Goal: Task Accomplishment & Management: Manage account settings

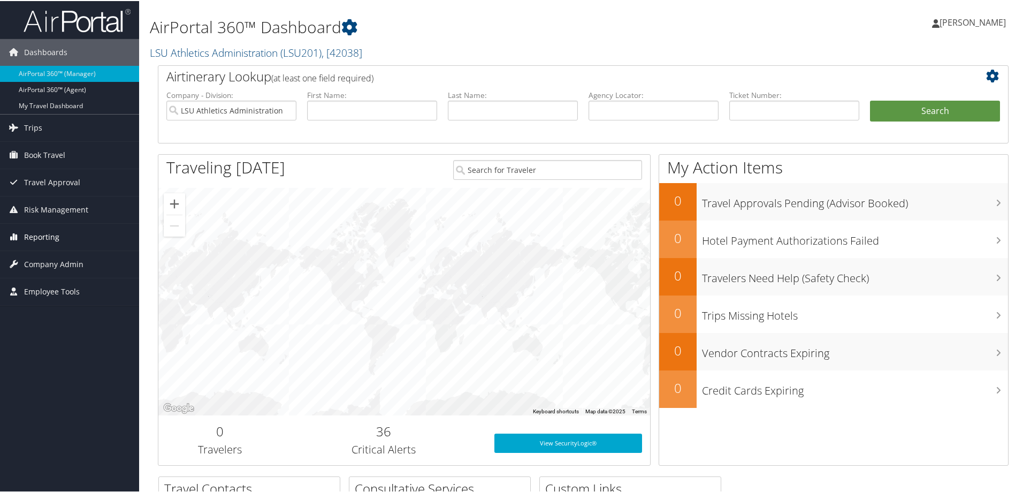
click at [30, 231] on span "Reporting" at bounding box center [41, 236] width 35 height 27
click at [35, 329] on span "Company Admin" at bounding box center [53, 327] width 59 height 27
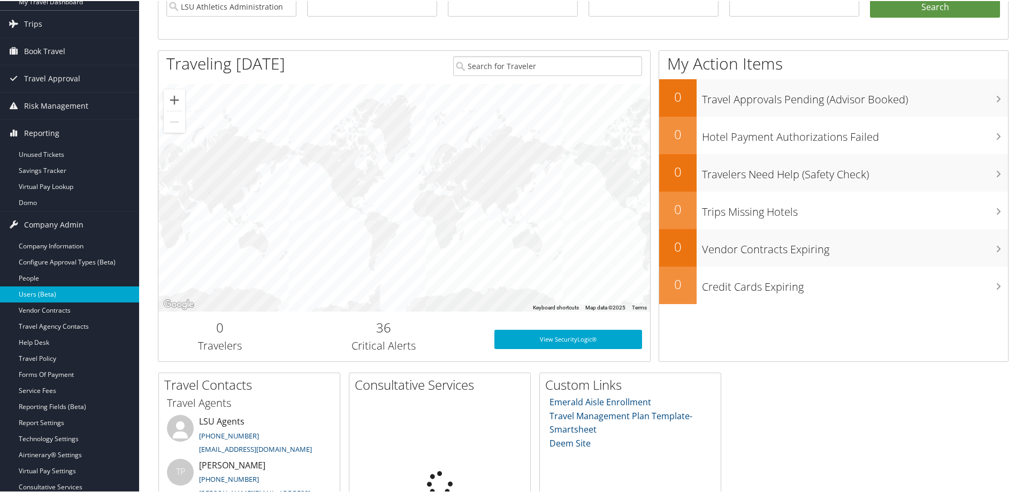
scroll to position [107, 0]
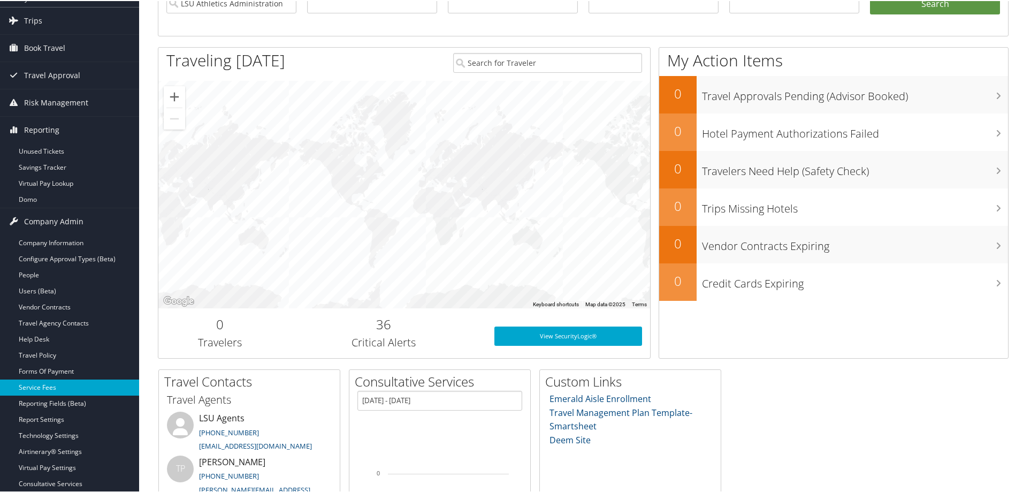
click at [56, 385] on link "Service Fees" at bounding box center [69, 386] width 139 height 16
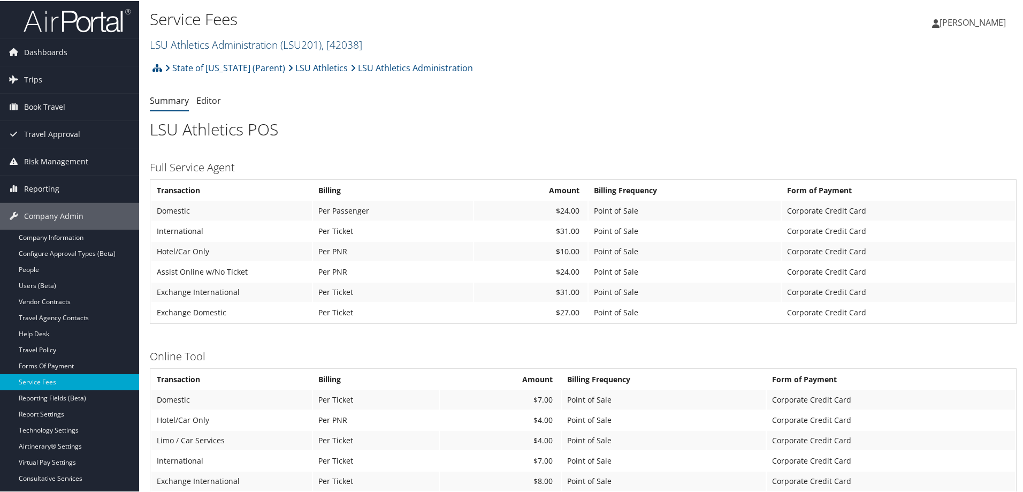
click at [302, 43] on span "( LSU201 )" at bounding box center [300, 43] width 41 height 14
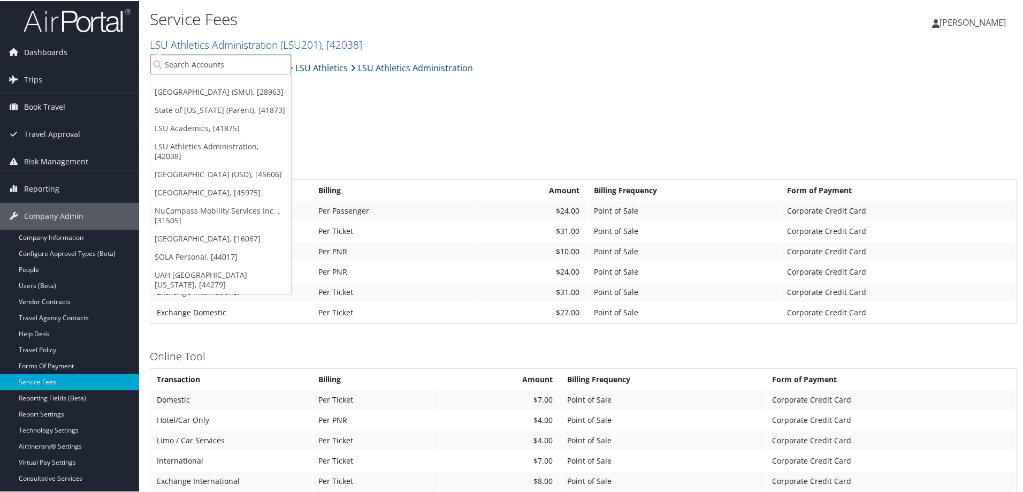
click at [212, 64] on input "search" at bounding box center [220, 64] width 141 height 20
type input "smu"
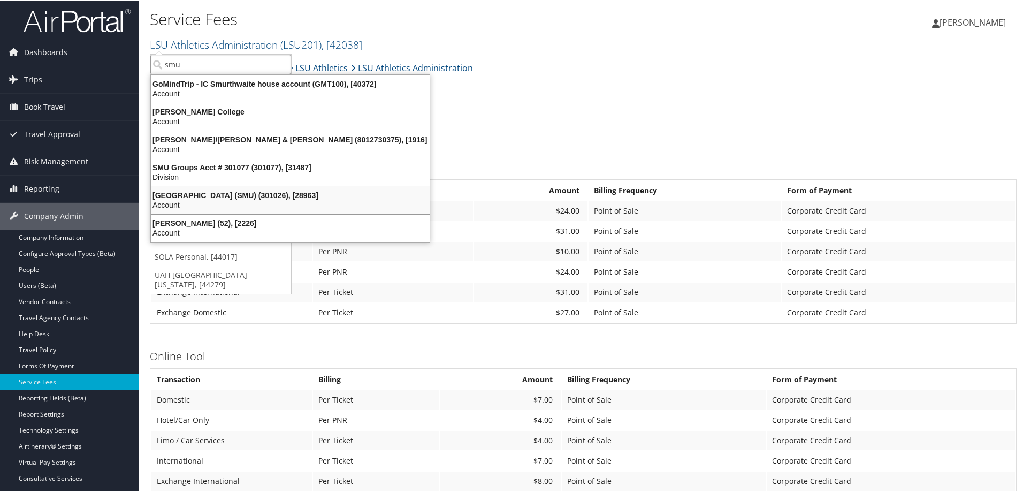
click at [237, 195] on div "Southern Methodist University (SMU) (301026), [28963]" at bounding box center [290, 194] width 292 height 10
